Goal: Information Seeking & Learning: Learn about a topic

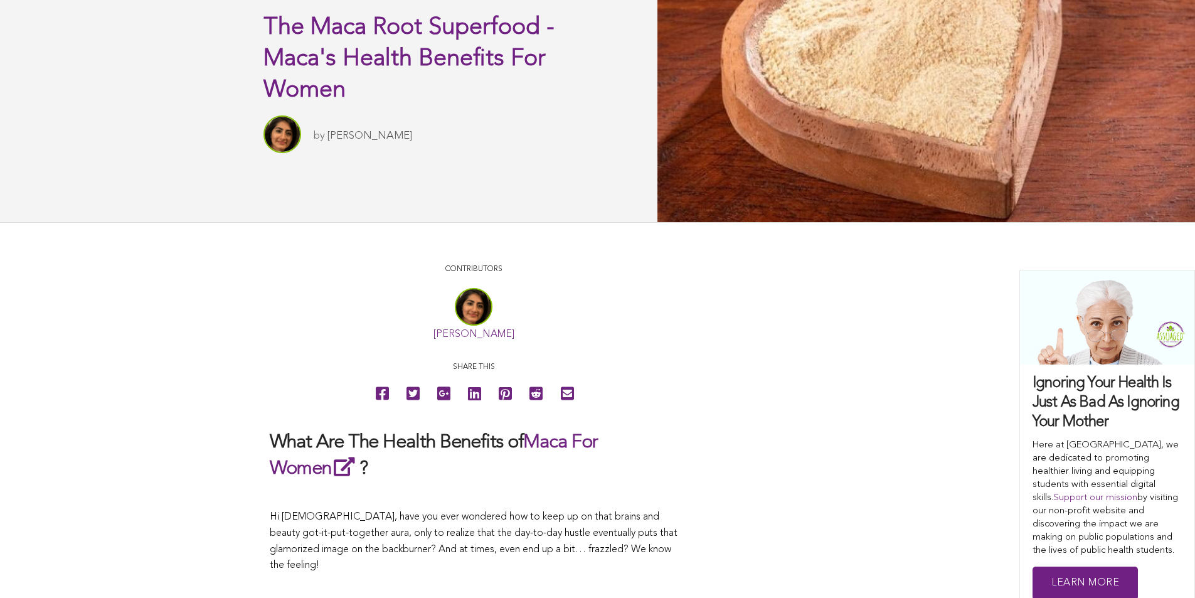
scroll to position [452, 0]
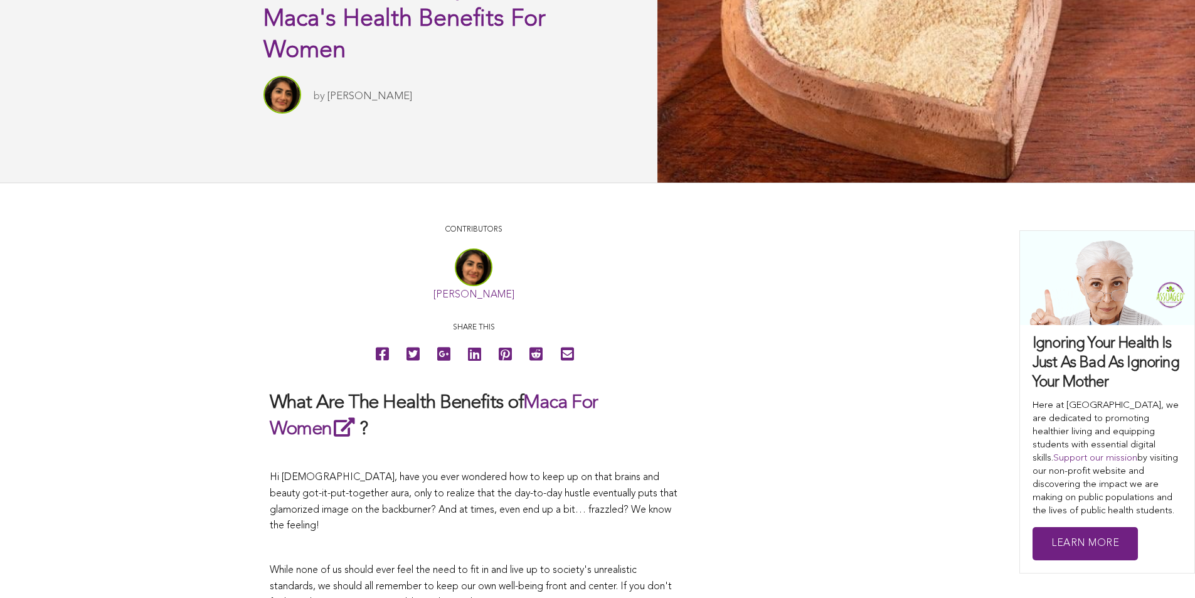
click at [327, 102] on link "[PERSON_NAME]" at bounding box center [369, 96] width 85 height 11
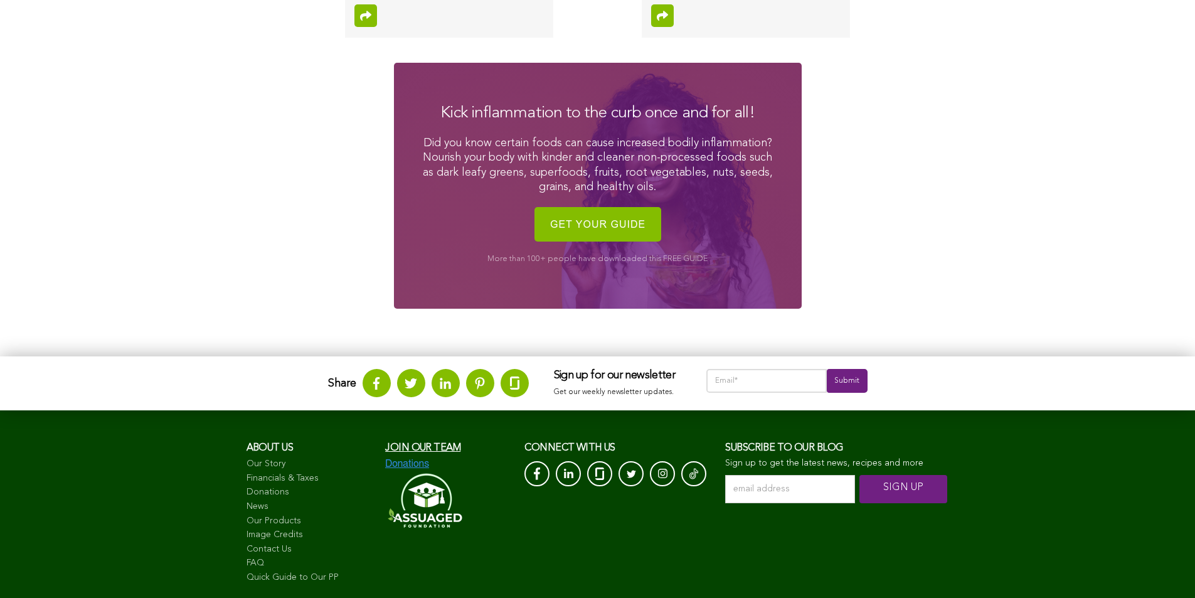
scroll to position [497, 0]
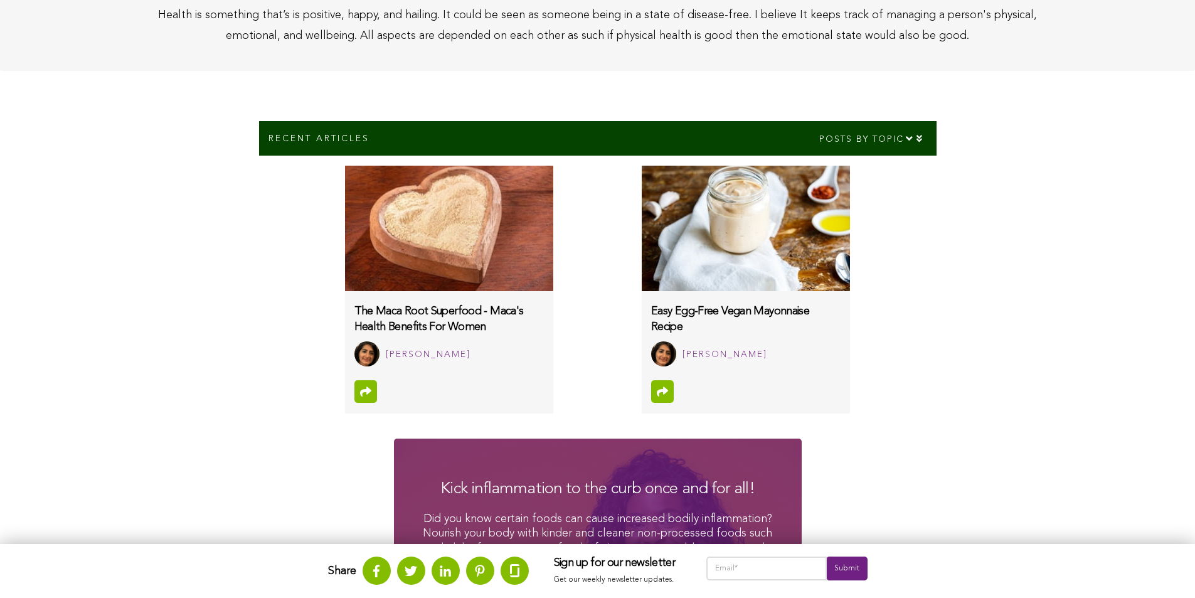
click at [642, 291] on img at bounding box center [746, 228] width 208 height 125
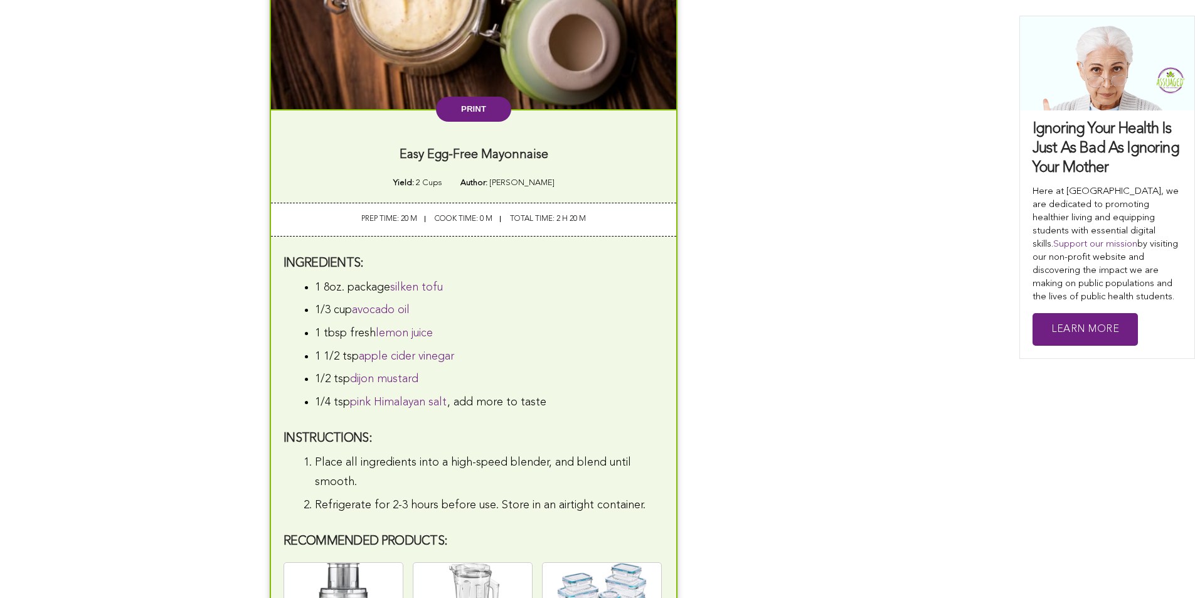
scroll to position [2235, 0]
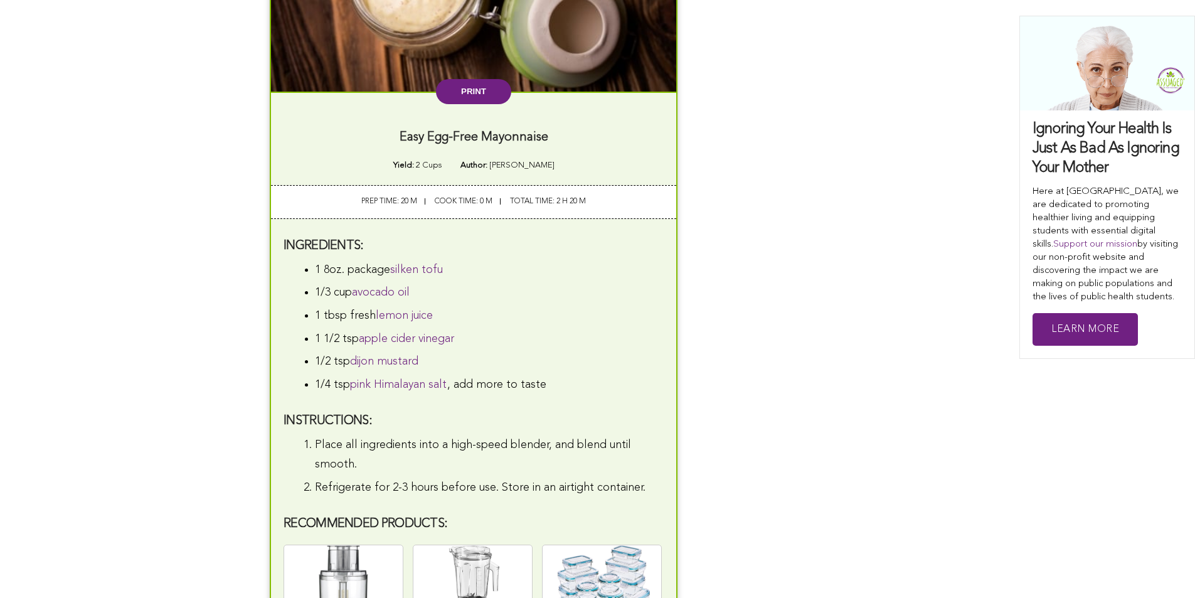
click at [436, 104] on button "Print" at bounding box center [473, 91] width 75 height 25
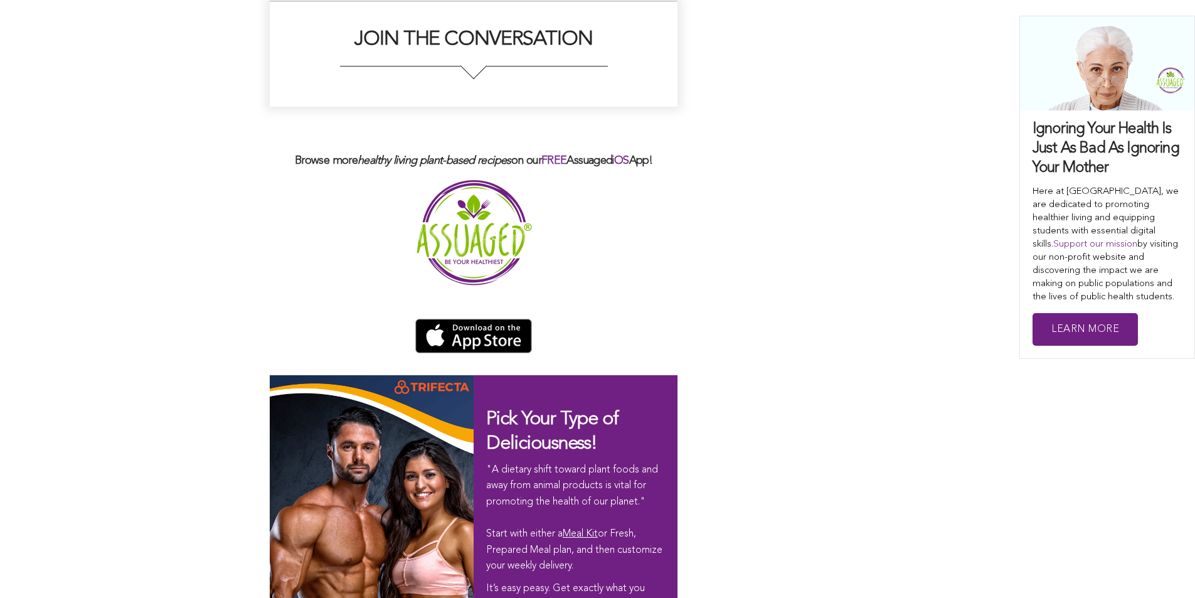
scroll to position [3247, 0]
